Goal: Register for event/course

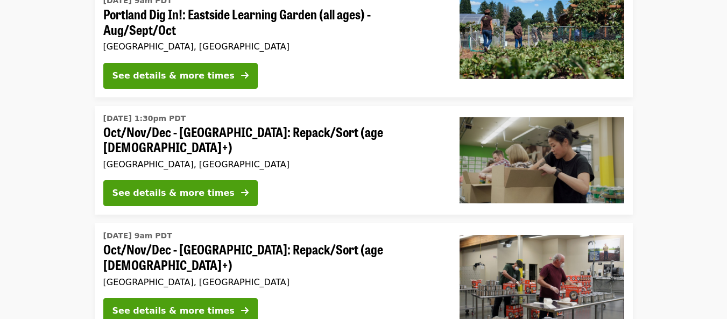
scroll to position [158, 0]
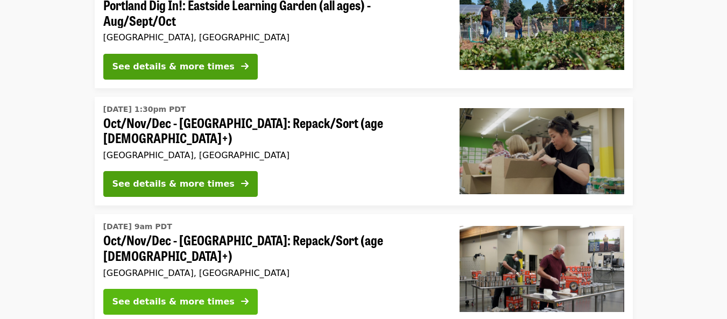
click at [197, 295] on div "See details & more times" at bounding box center [173, 301] width 122 height 13
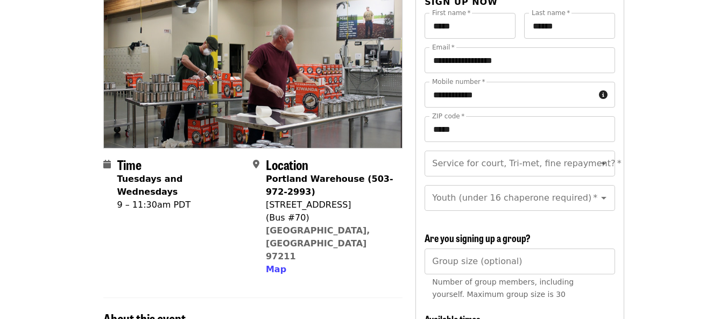
scroll to position [151, 0]
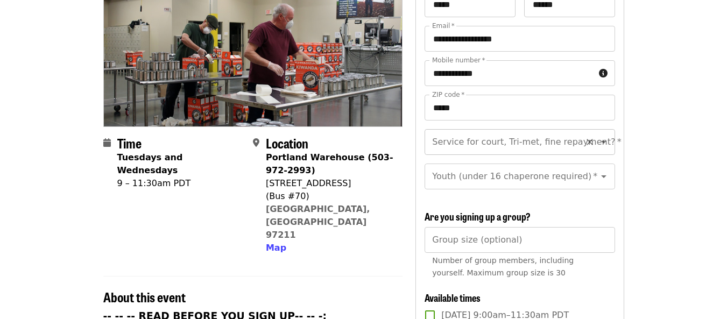
click at [601, 141] on icon "Open" at bounding box center [603, 142] width 5 height 3
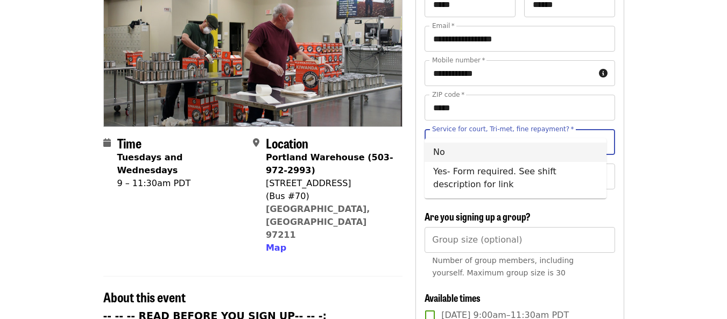
click at [441, 152] on li "No" at bounding box center [516, 152] width 182 height 19
type input "**"
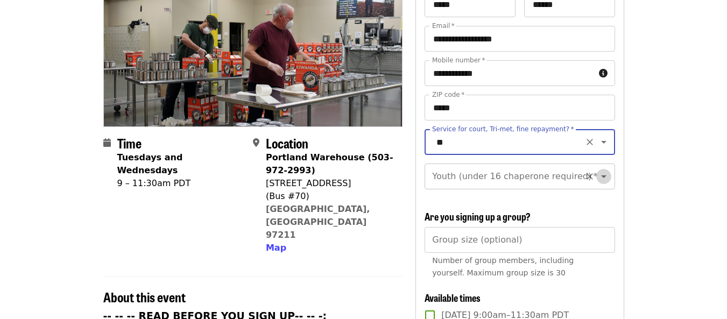
click at [601, 175] on icon "Open" at bounding box center [603, 176] width 5 height 3
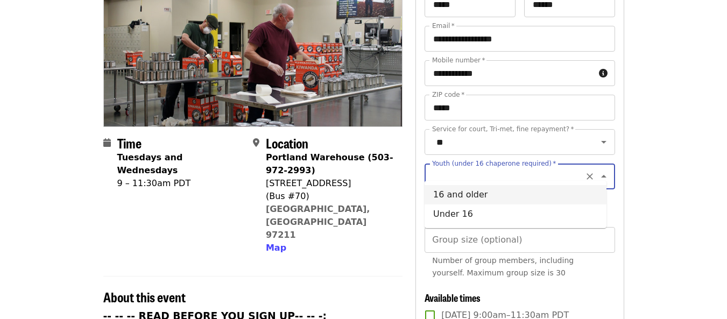
click at [497, 194] on li "16 and older" at bounding box center [516, 194] width 182 height 19
type input "**********"
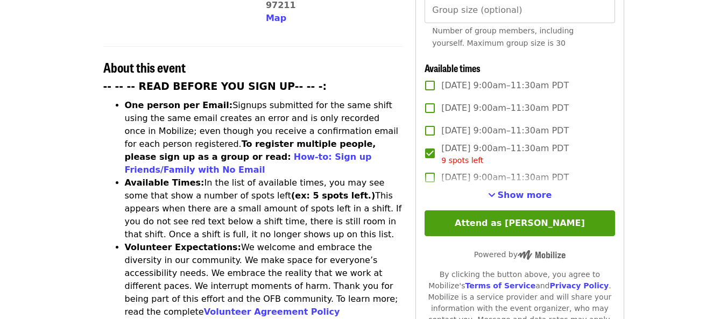
scroll to position [387, 0]
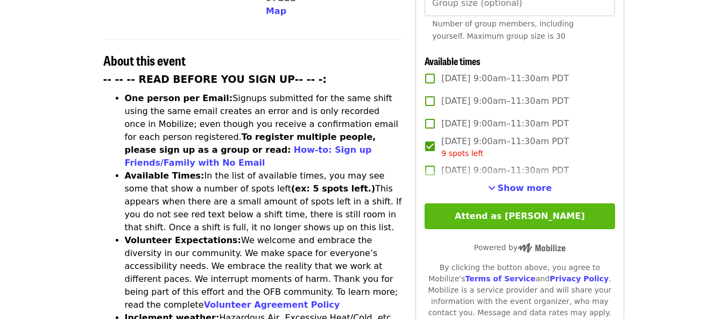
click at [526, 214] on button "Attend as [PERSON_NAME]" at bounding box center [520, 216] width 190 height 26
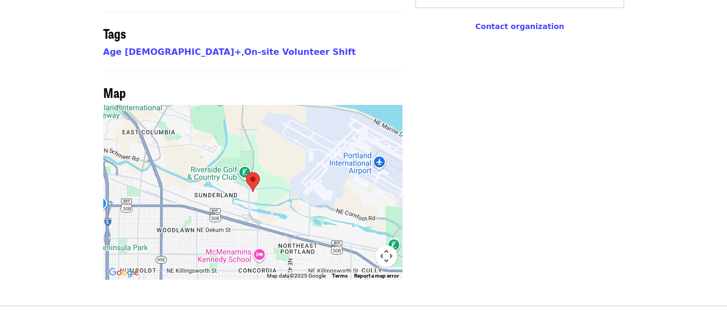
scroll to position [905, 0]
